Goal: Task Accomplishment & Management: Manage account settings

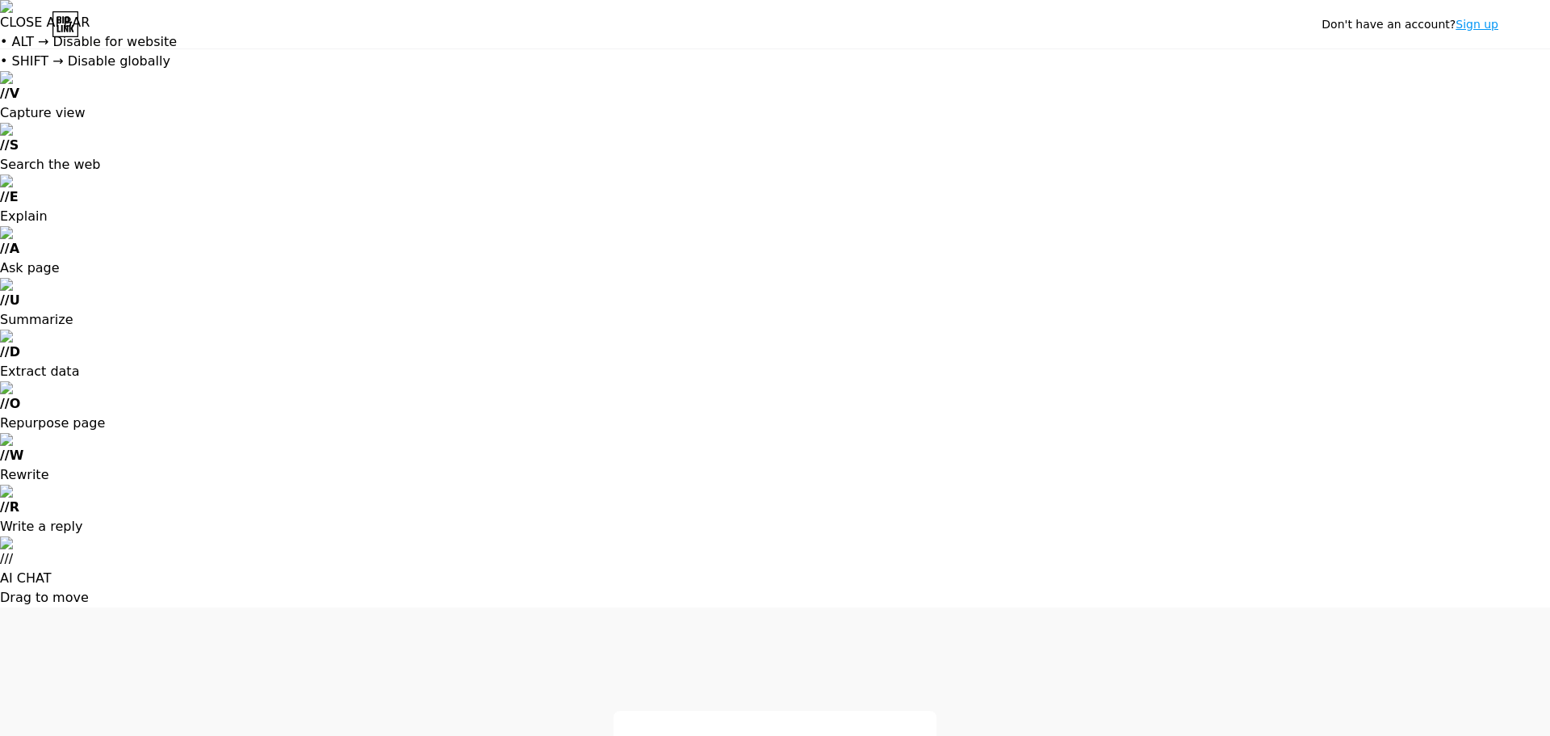
type input "[EMAIL_ADDRESS][DOMAIN_NAME]"
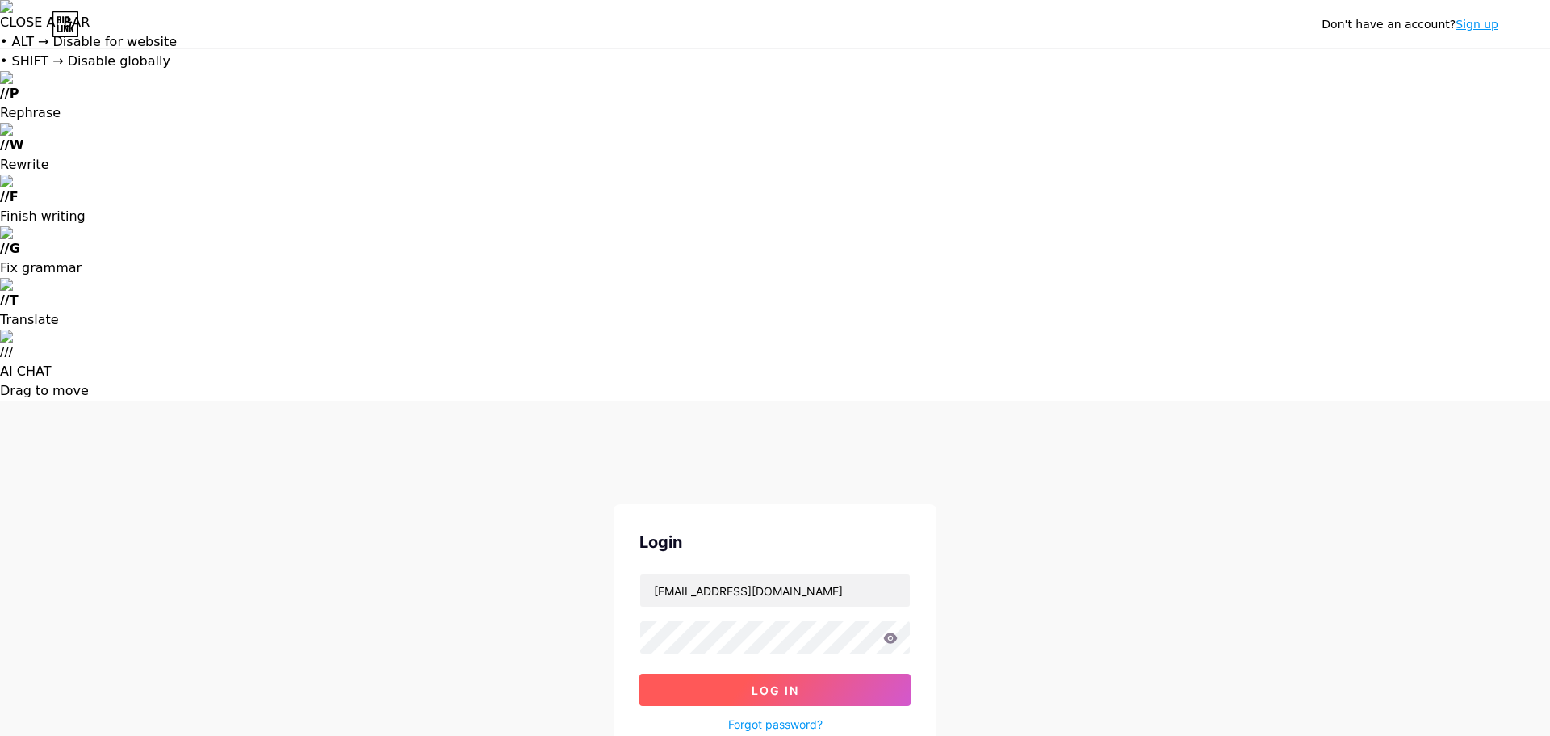
click at [764, 683] on span "Log In" at bounding box center [776, 690] width 48 height 14
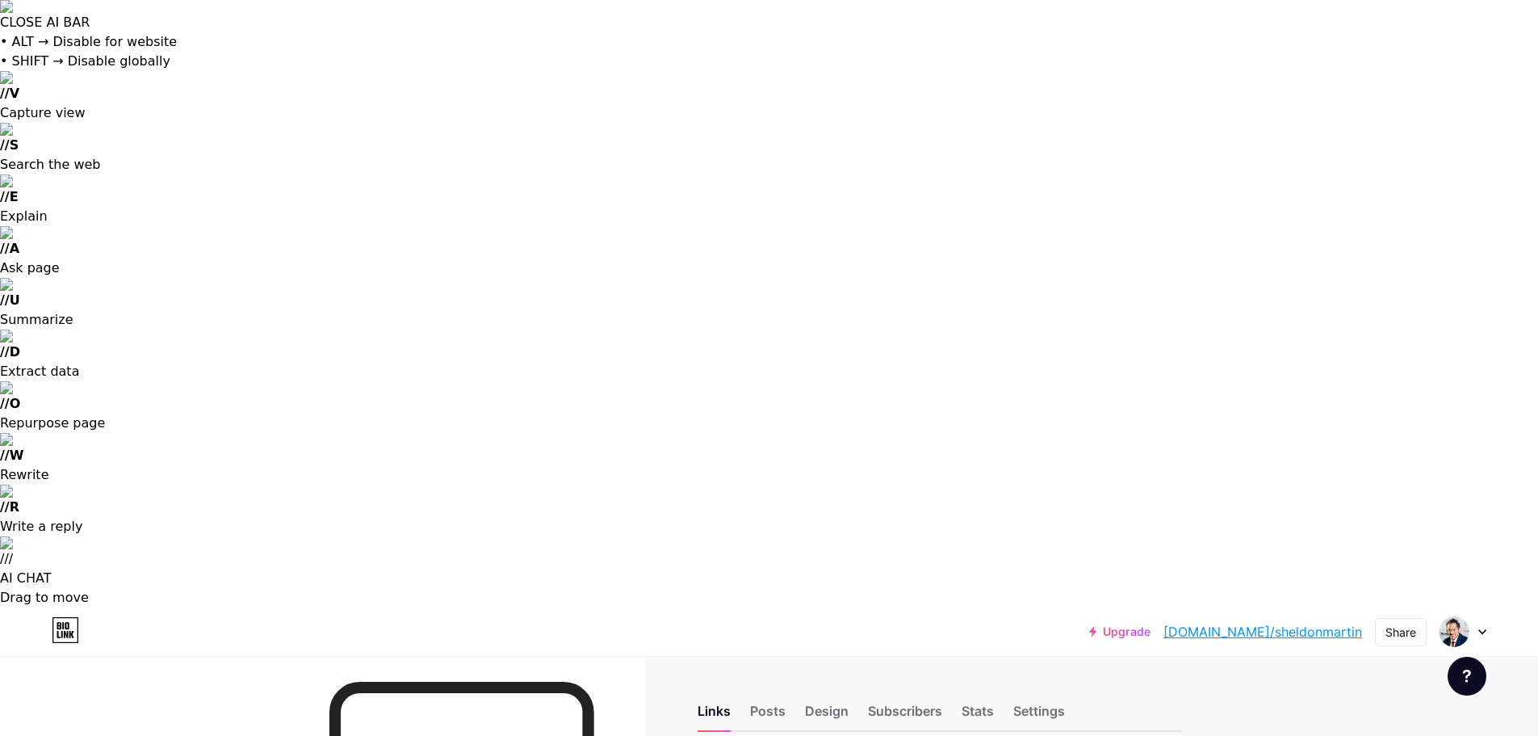
click at [1484, 629] on icon at bounding box center [1482, 632] width 8 height 6
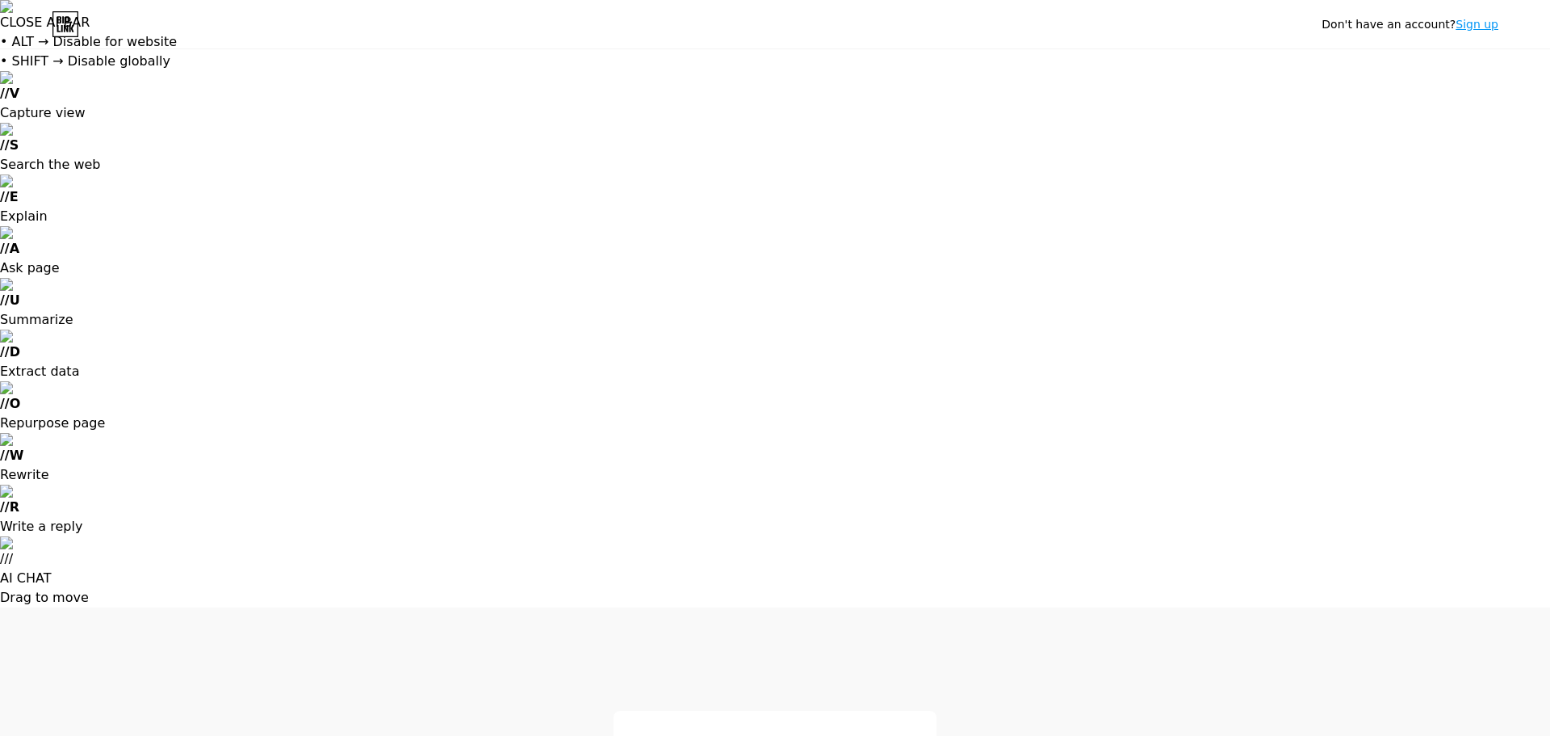
type input "[EMAIL_ADDRESS][DOMAIN_NAME]"
